Goal: Navigation & Orientation: Find specific page/section

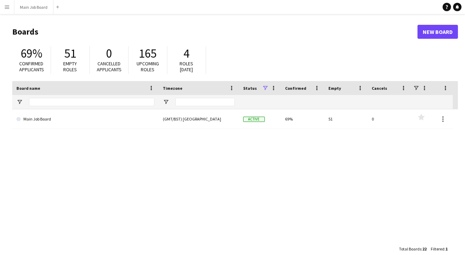
click at [8, 4] on app-icon "Menu" at bounding box center [7, 7] width 6 height 6
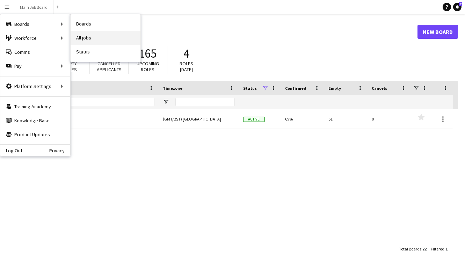
click at [99, 31] on link "All jobs" at bounding box center [106, 38] width 70 height 14
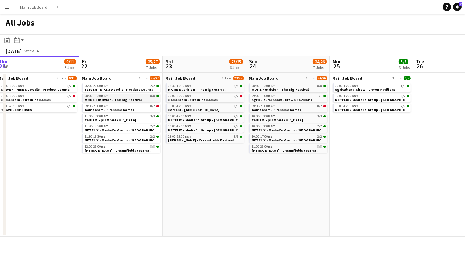
scroll to position [0, 171]
click at [129, 150] on link "12:00-23:00 BST 8/8 SHEIN - Creamfields Festival" at bounding box center [123, 148] width 74 height 8
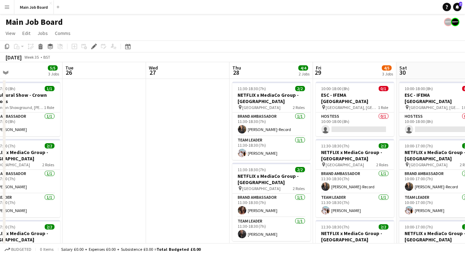
scroll to position [0, 290]
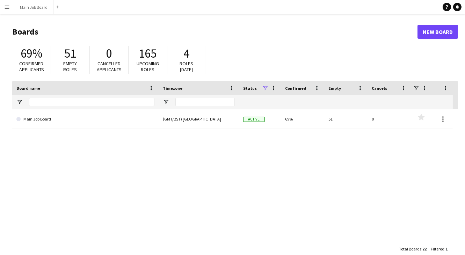
click at [8, 10] on button "Menu" at bounding box center [7, 7] width 14 height 14
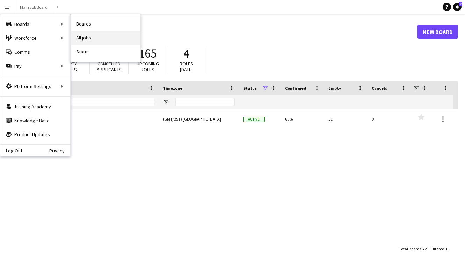
click at [94, 35] on link "All jobs" at bounding box center [106, 38] width 70 height 14
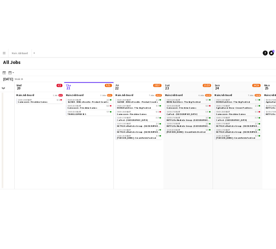
scroll to position [0, 268]
